Goal: Task Accomplishment & Management: Manage account settings

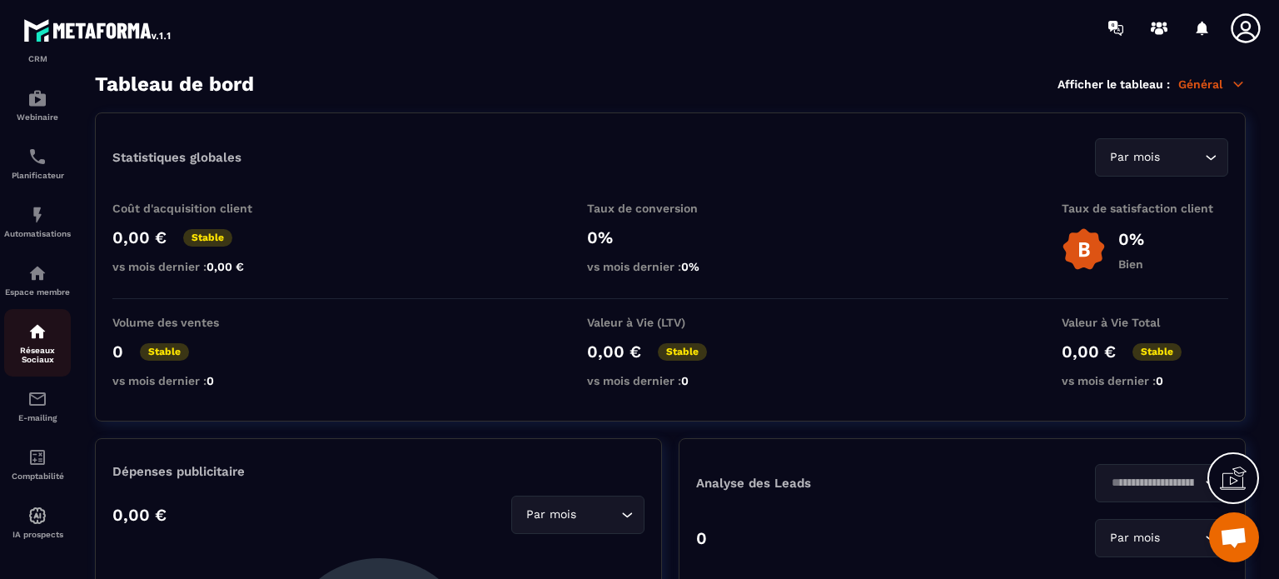
scroll to position [190, 0]
click at [38, 276] on img at bounding box center [37, 273] width 20 height 20
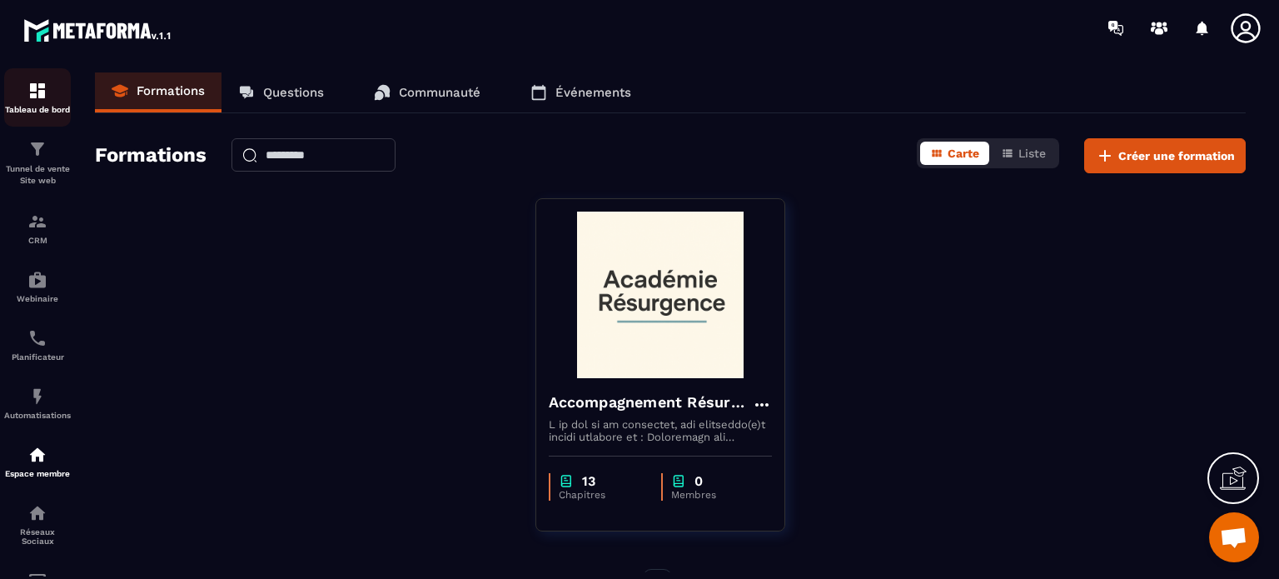
click at [46, 96] on img at bounding box center [37, 91] width 20 height 20
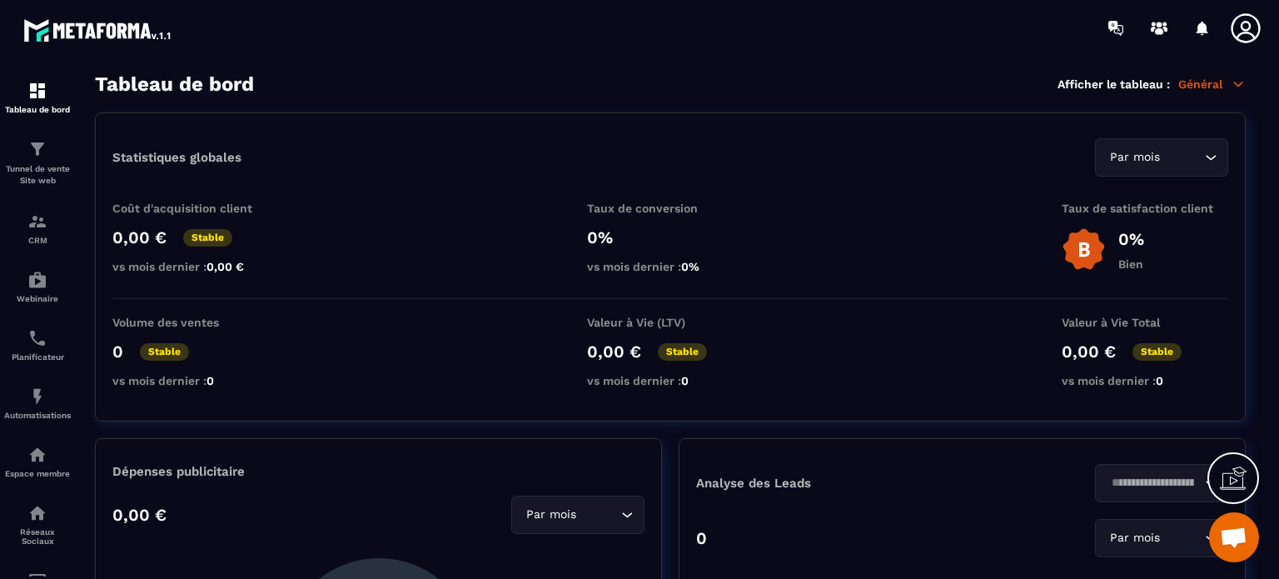
click at [1248, 28] on icon at bounding box center [1245, 27] width 29 height 29
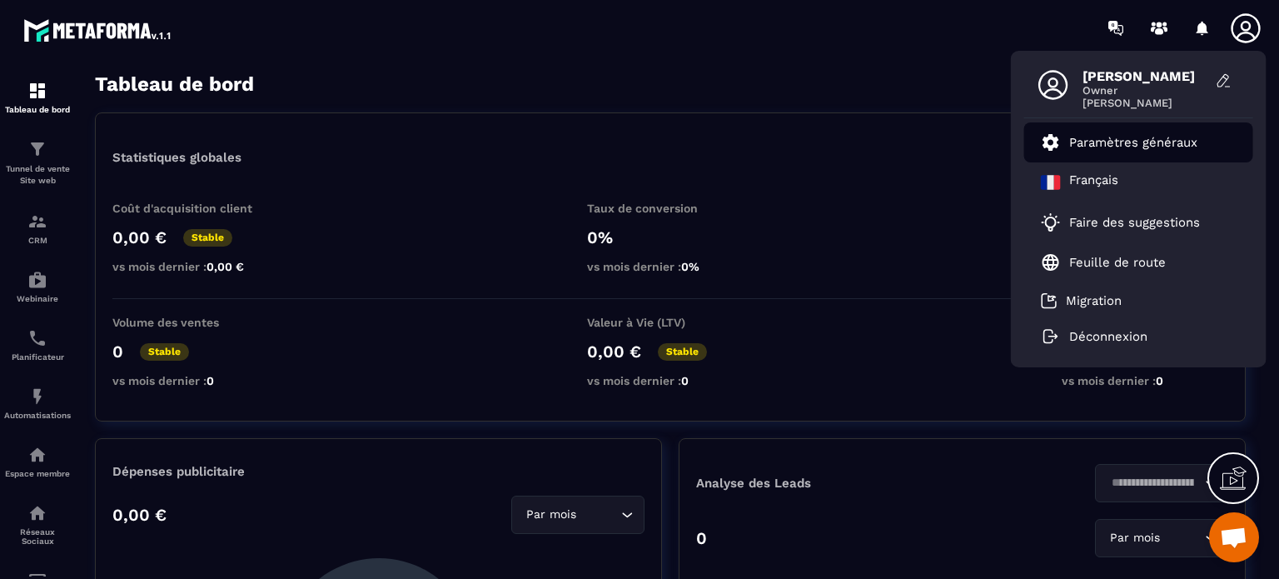
click at [1110, 139] on p "Paramètres généraux" at bounding box center [1133, 142] width 128 height 15
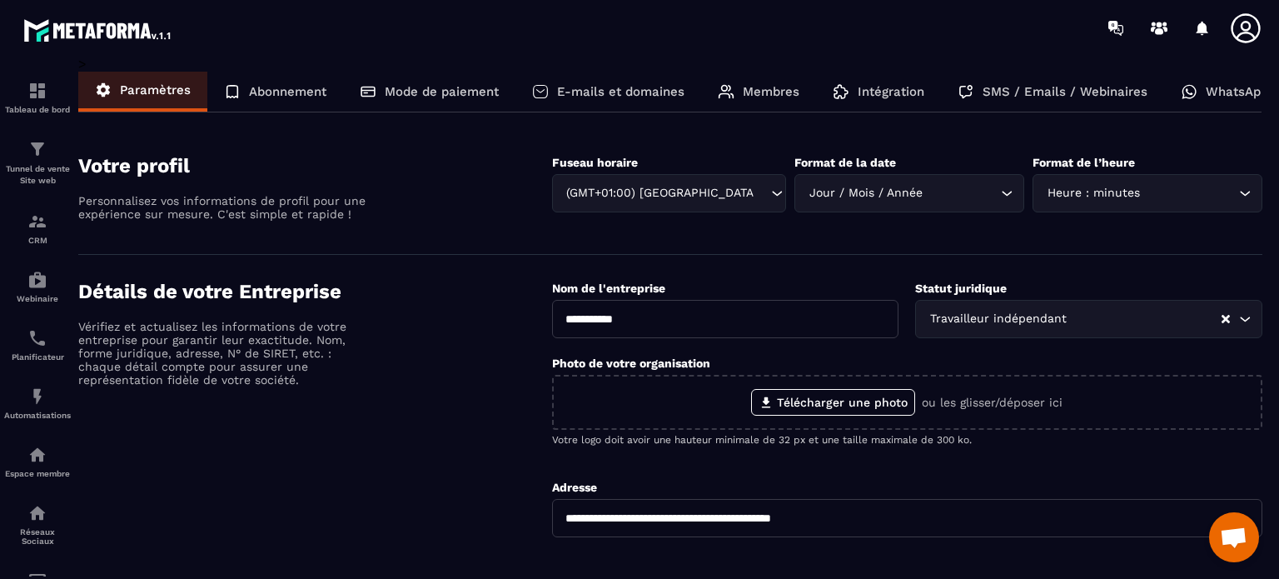
click at [764, 89] on p "Membres" at bounding box center [771, 91] width 57 height 15
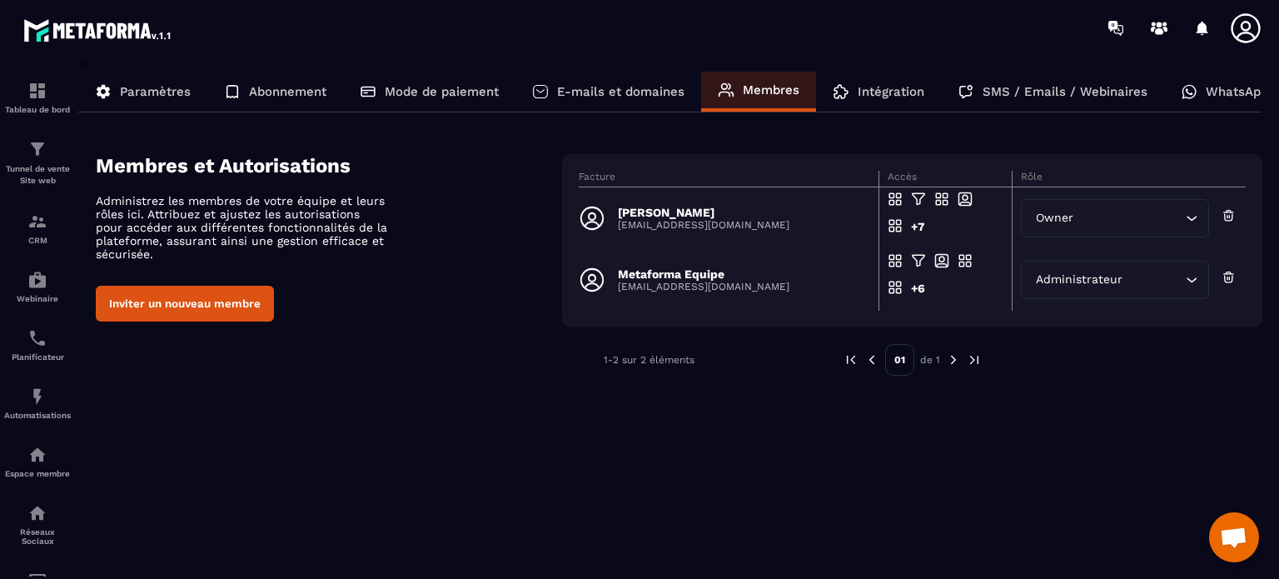
click at [187, 301] on button "Inviter un nouveau membre" at bounding box center [185, 304] width 178 height 36
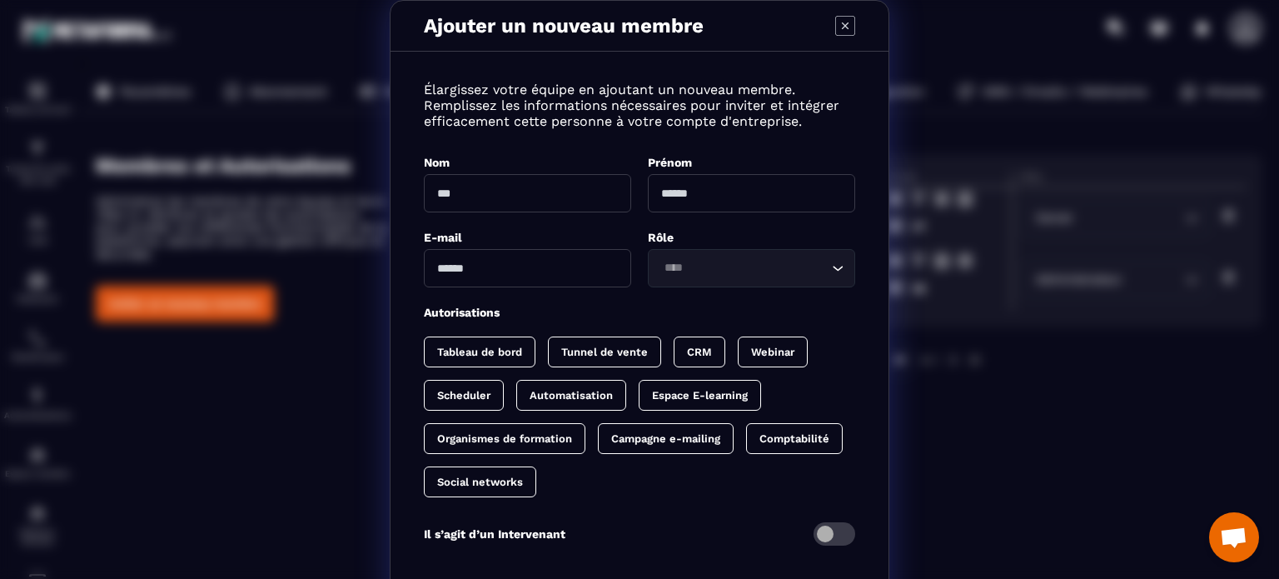
drag, startPoint x: 837, startPoint y: 23, endPoint x: 813, endPoint y: 33, distance: 26.1
click at [842, 22] on icon "Modal window" at bounding box center [845, 25] width 7 height 7
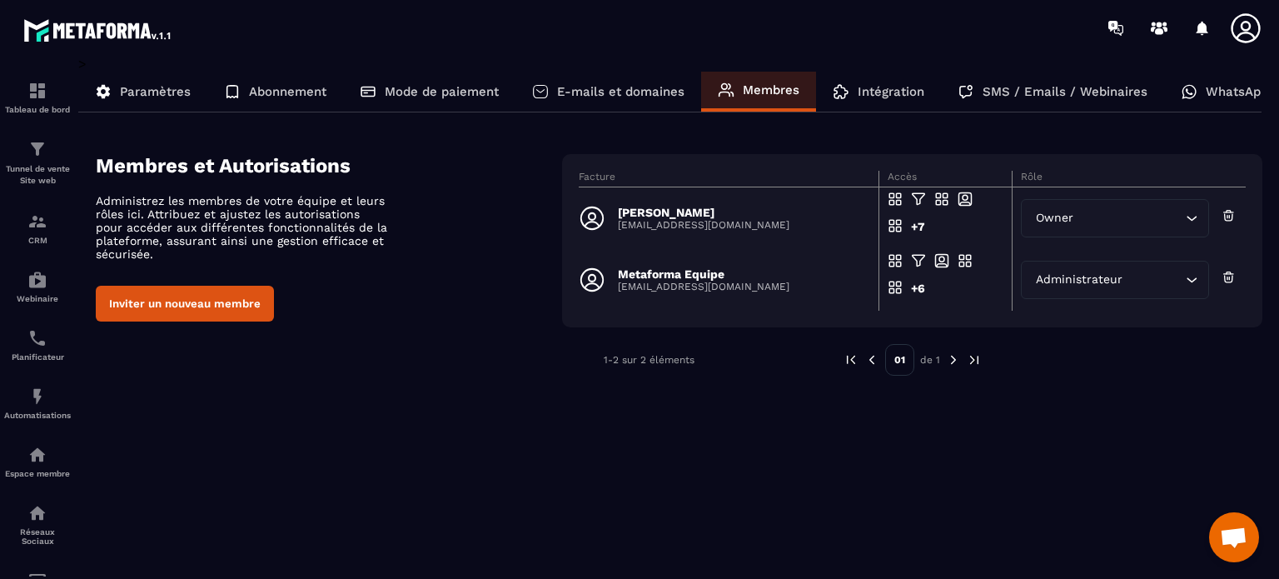
click at [152, 93] on p "Paramètres" at bounding box center [155, 91] width 71 height 15
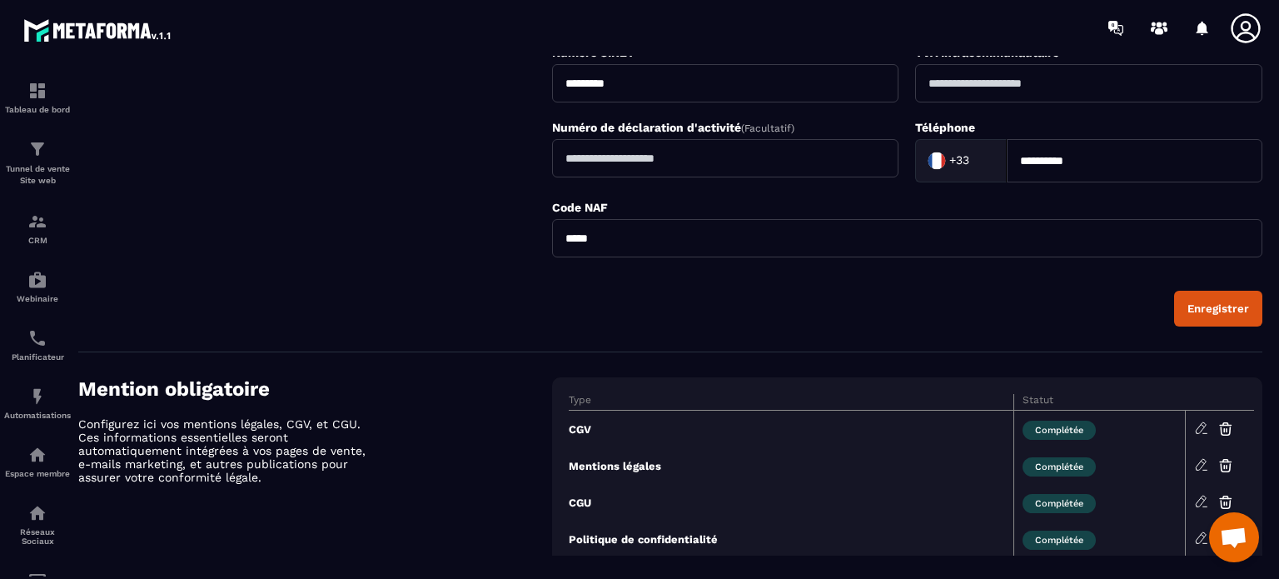
scroll to position [376, 0]
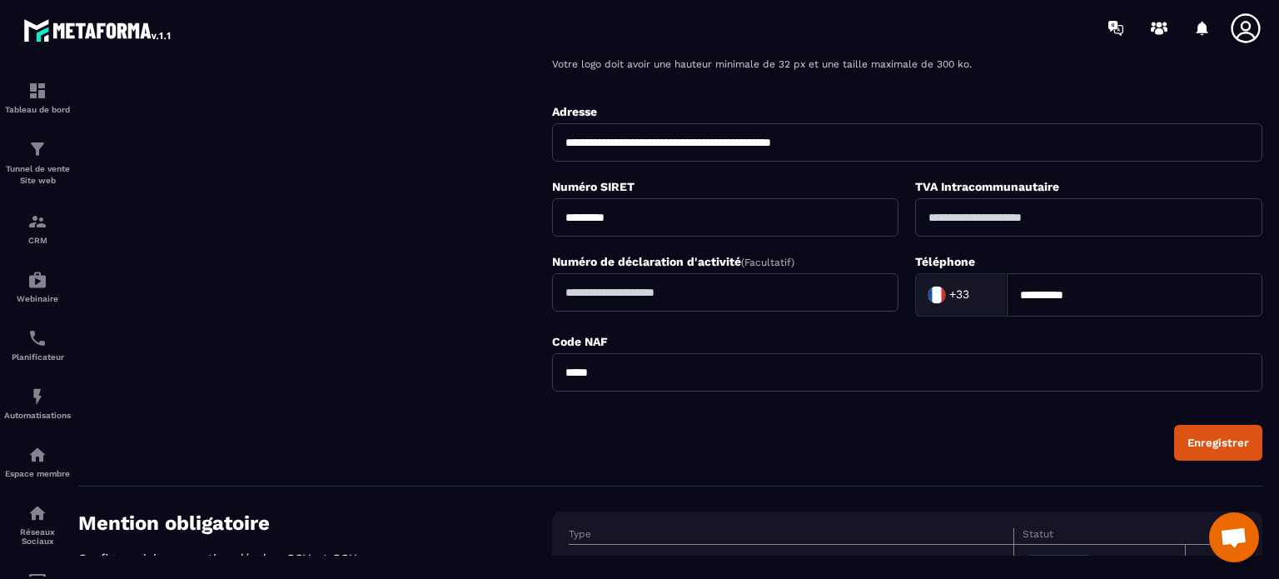
click at [1201, 436] on div "Enregistrer" at bounding box center [1218, 442] width 62 height 12
